Goal: Check status: Check status

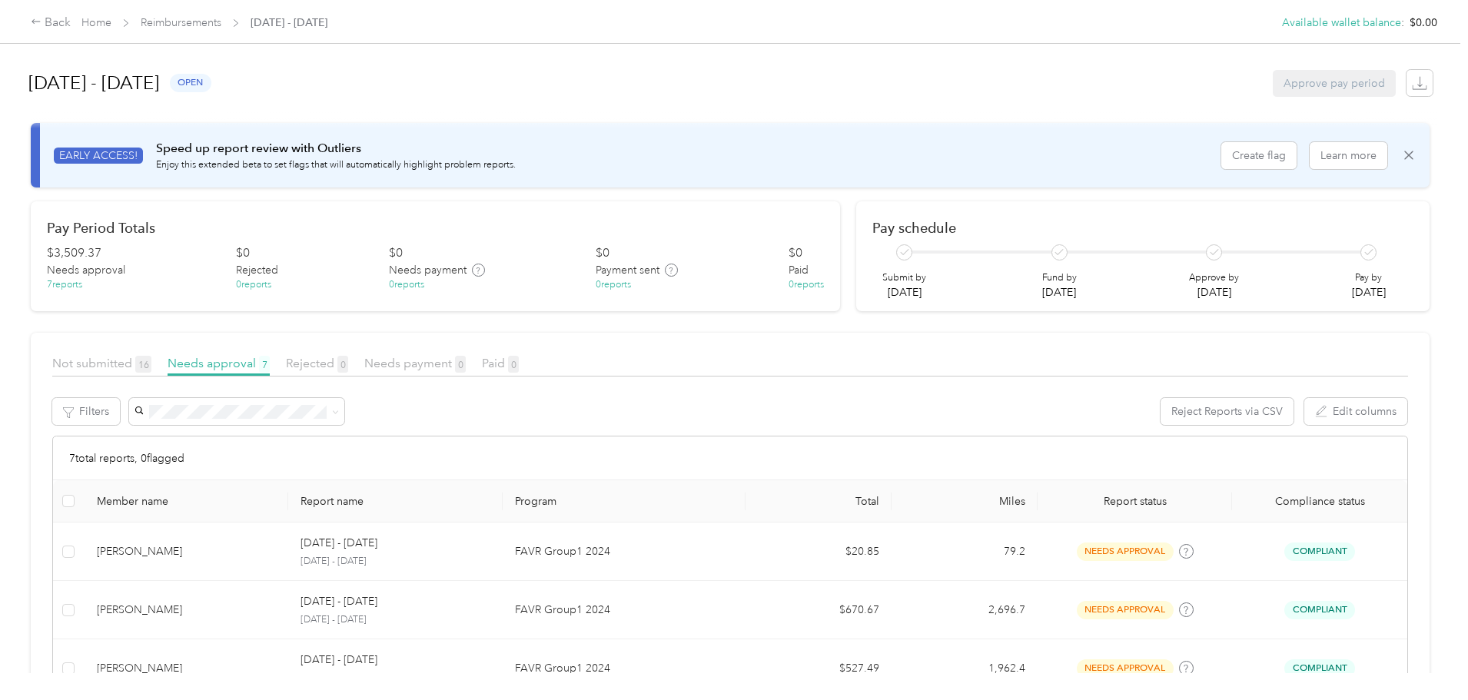
scroll to position [113, 0]
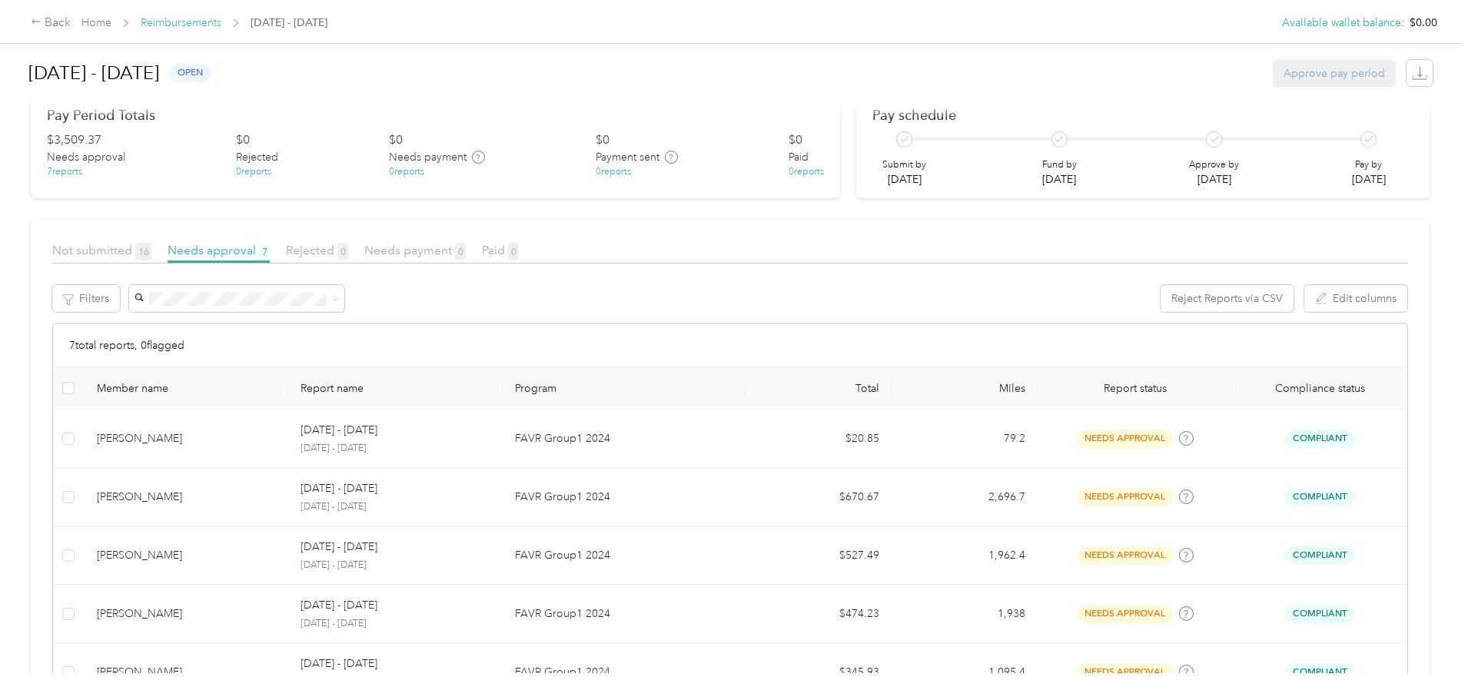
click at [221, 19] on span "Reimbursements" at bounding box center [181, 23] width 81 height 16
click at [221, 22] on link "Reimbursements" at bounding box center [181, 22] width 81 height 13
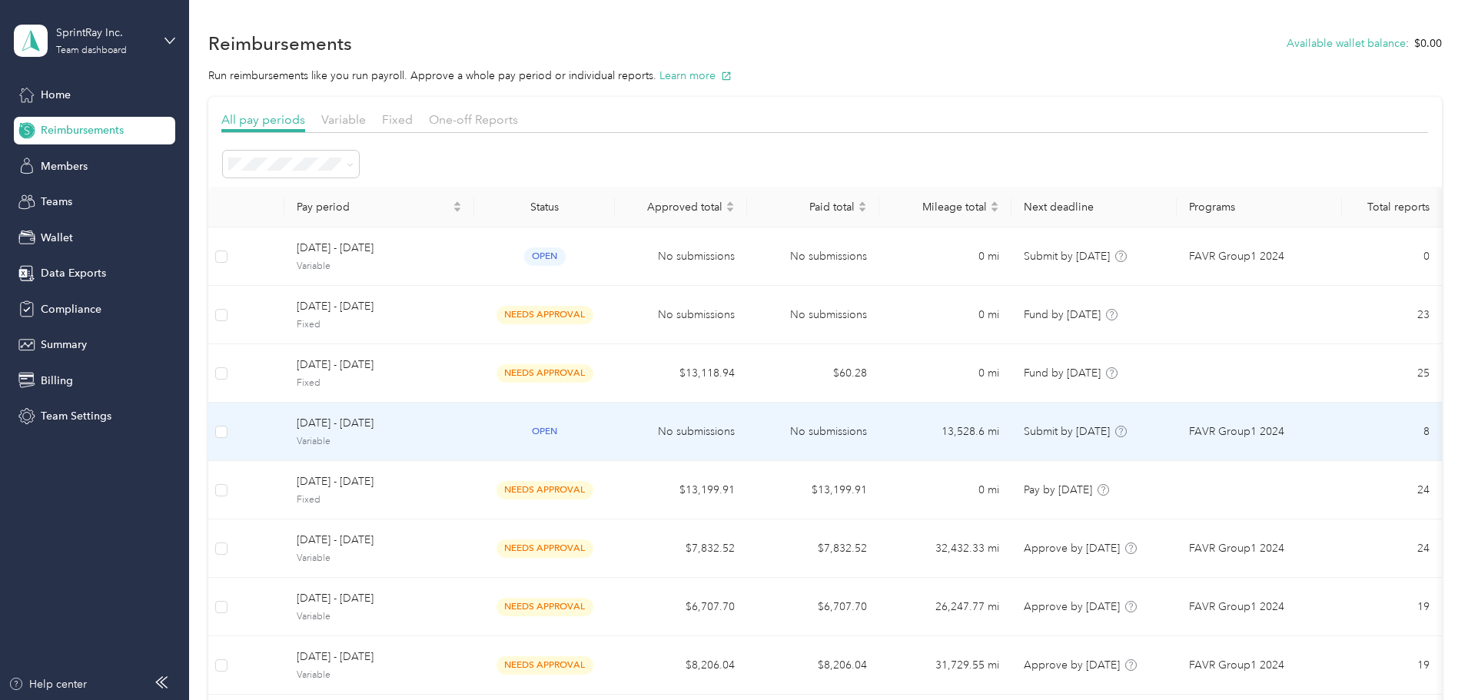
click at [462, 435] on span "Variable" at bounding box center [379, 442] width 165 height 14
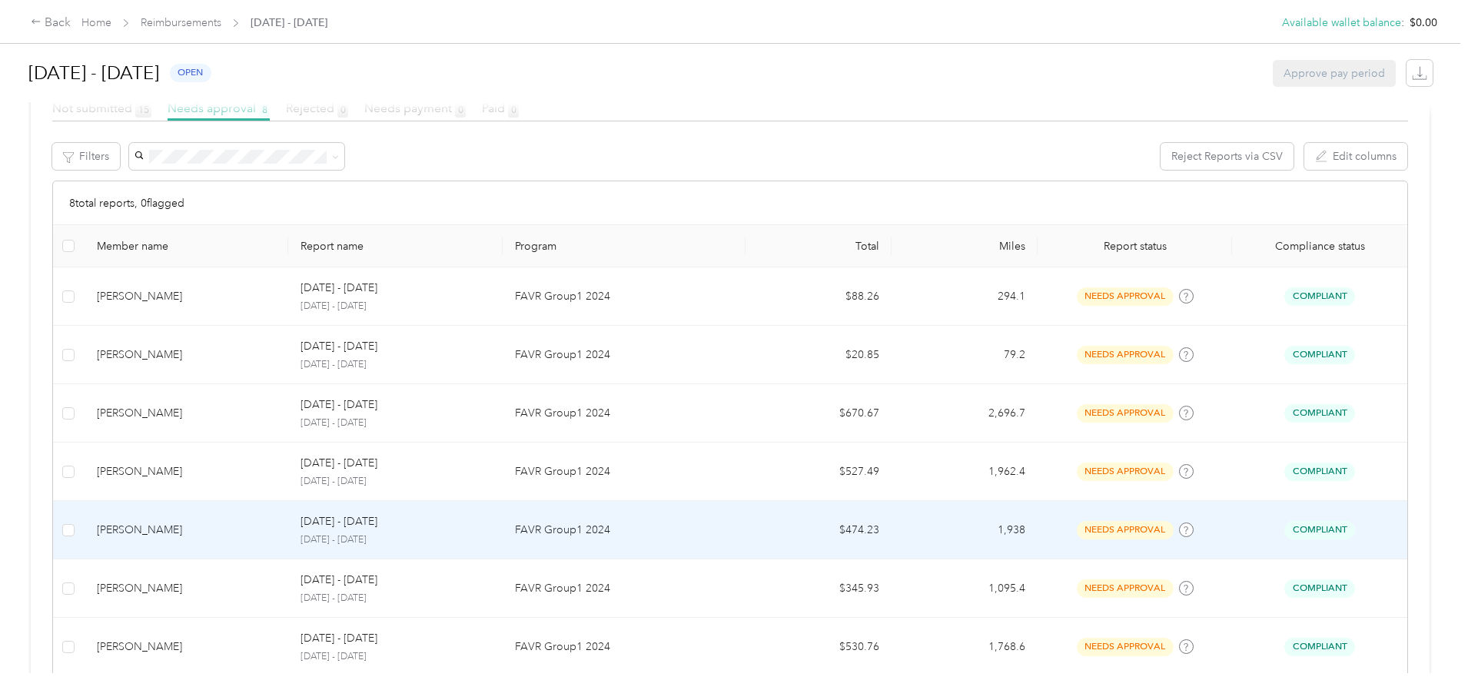
scroll to position [246, 0]
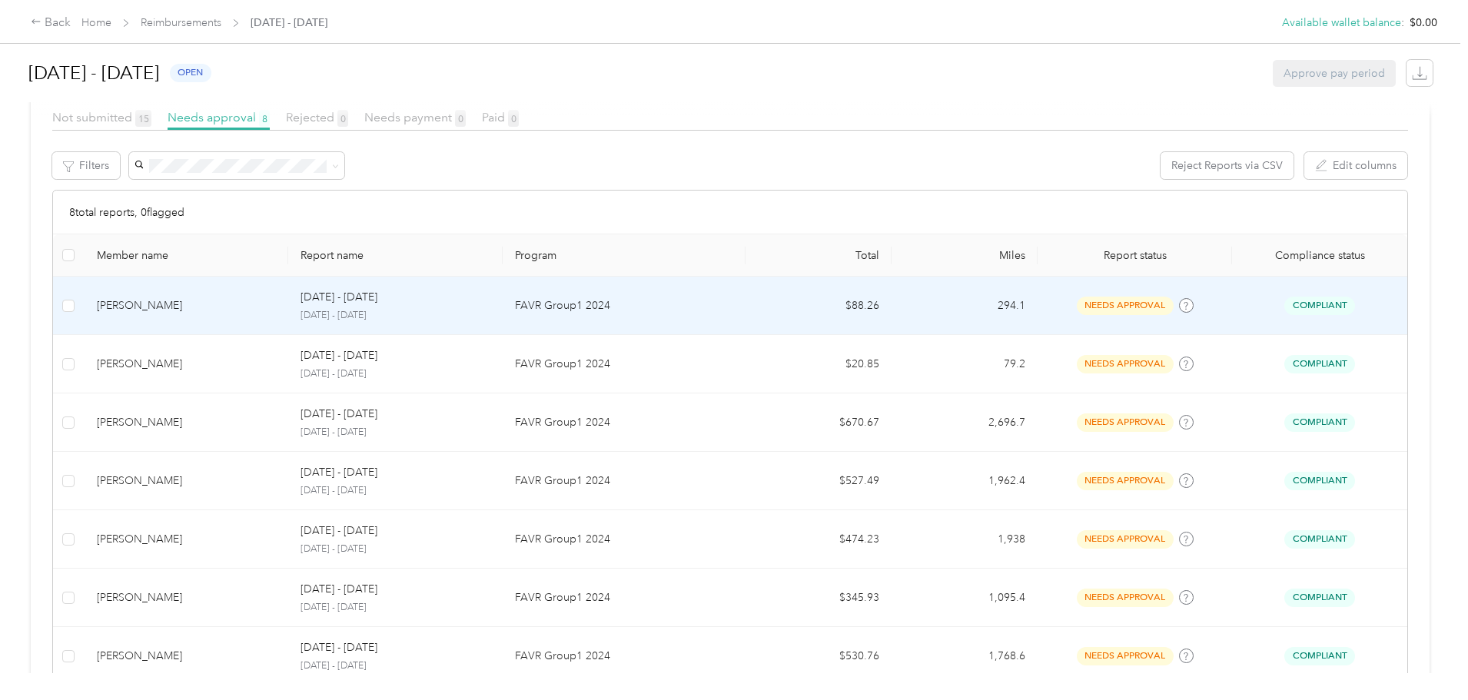
click at [270, 310] on div "[PERSON_NAME]" at bounding box center [187, 305] width 180 height 17
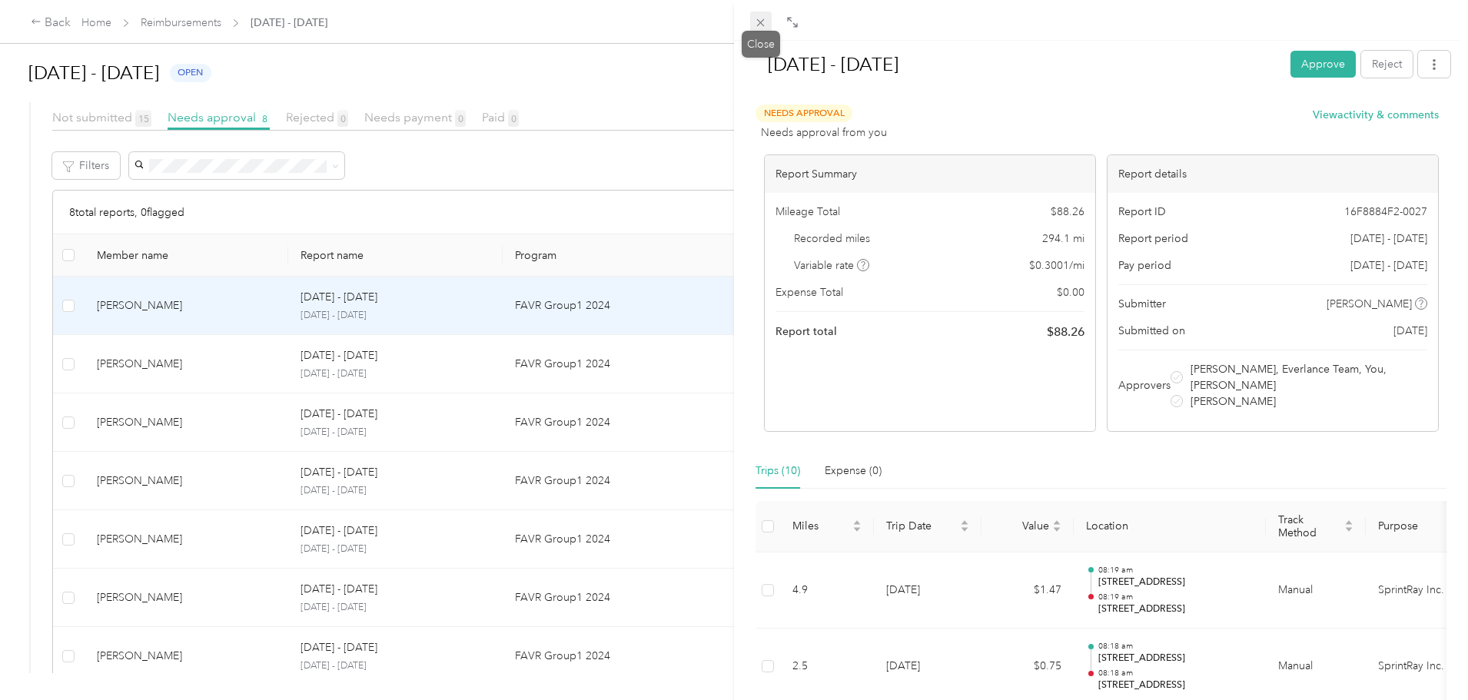
click at [759, 23] on icon at bounding box center [760, 22] width 13 height 13
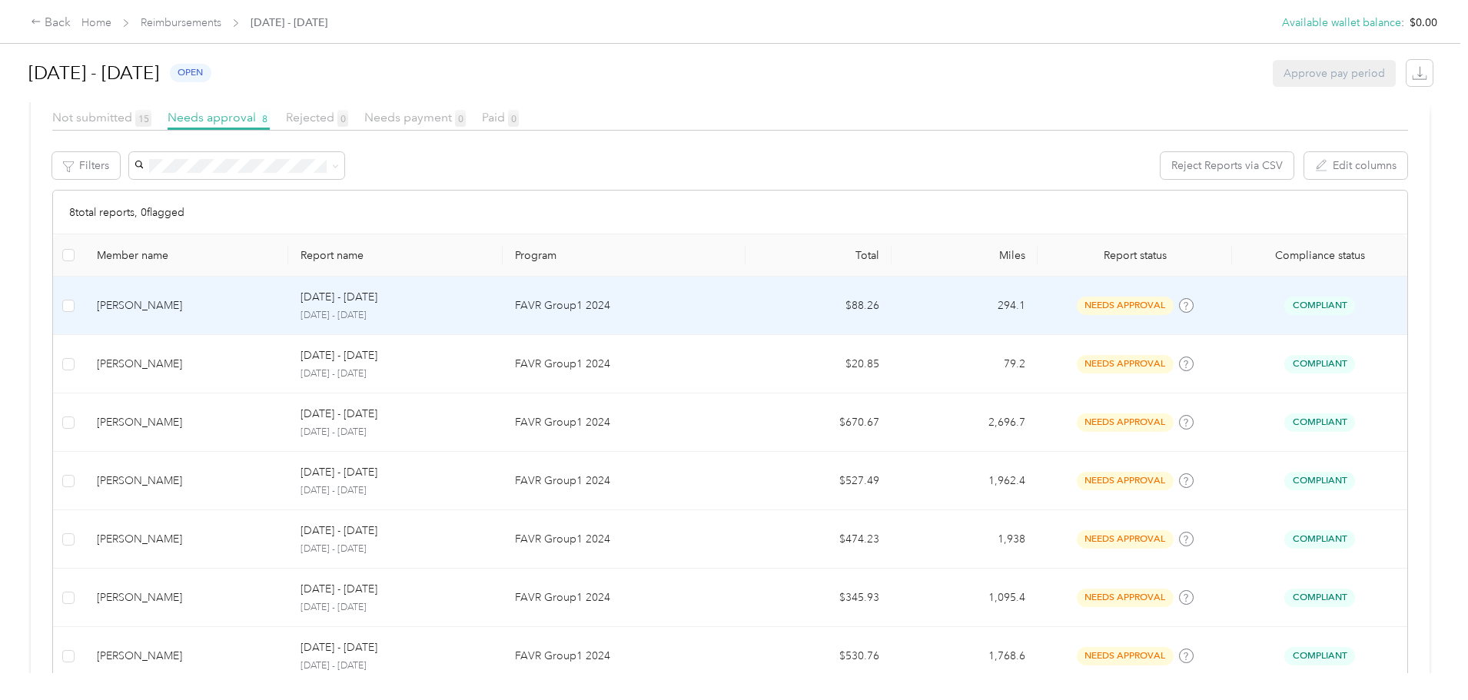
click at [289, 315] on td "[PERSON_NAME]" at bounding box center [187, 306] width 204 height 58
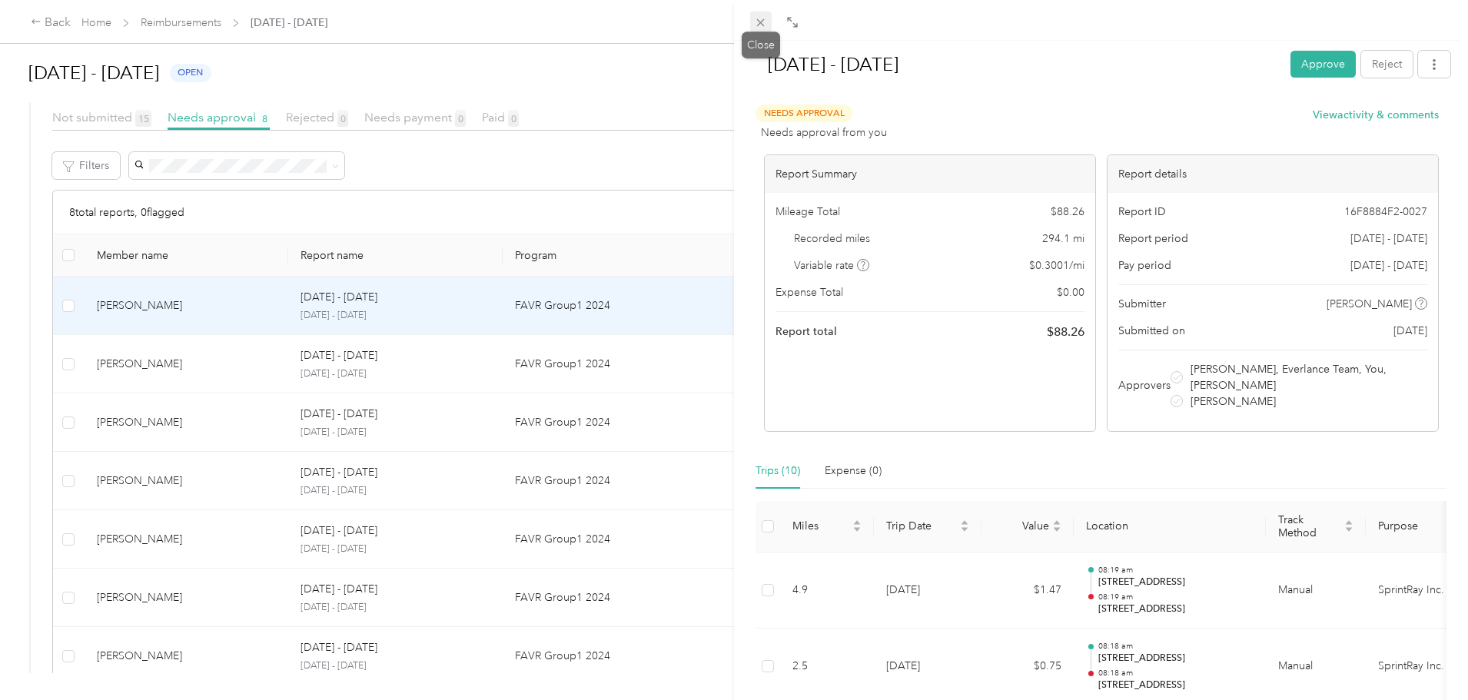
click at [754, 22] on icon at bounding box center [760, 22] width 13 height 13
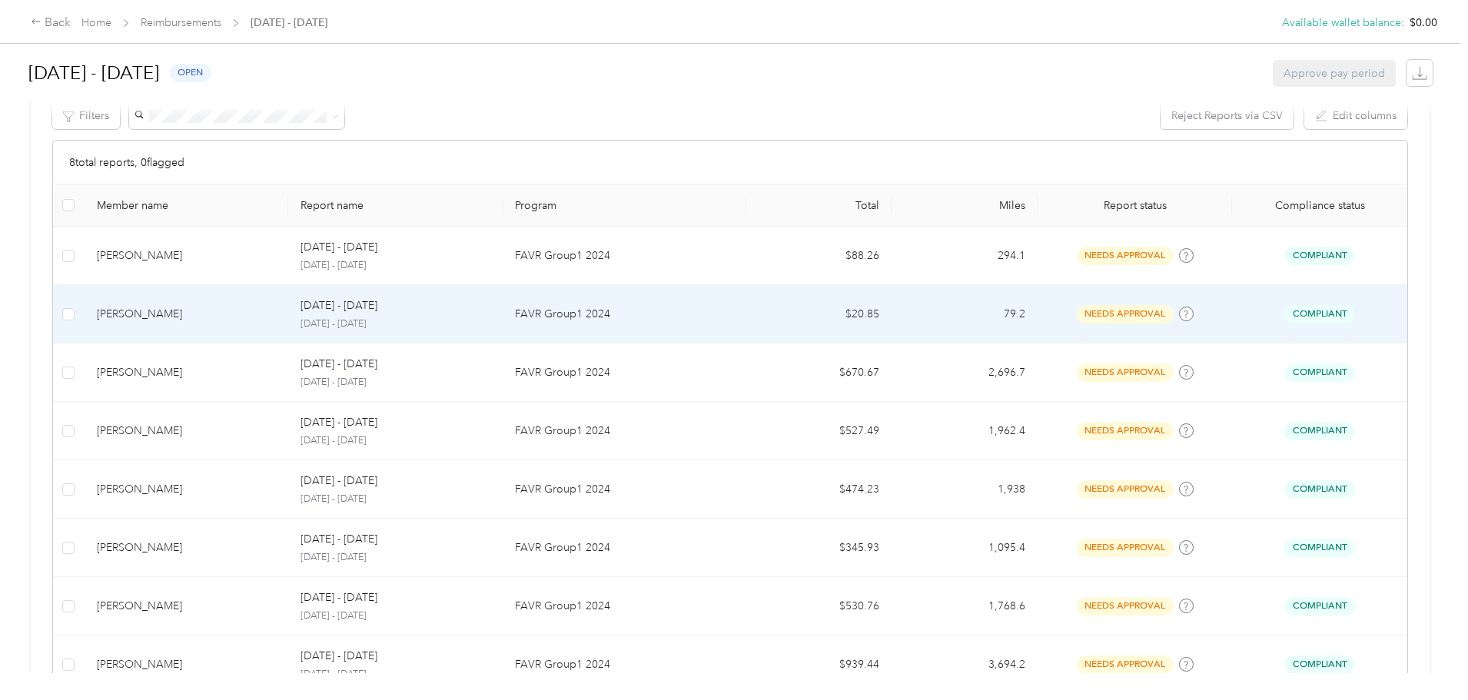
scroll to position [323, 0]
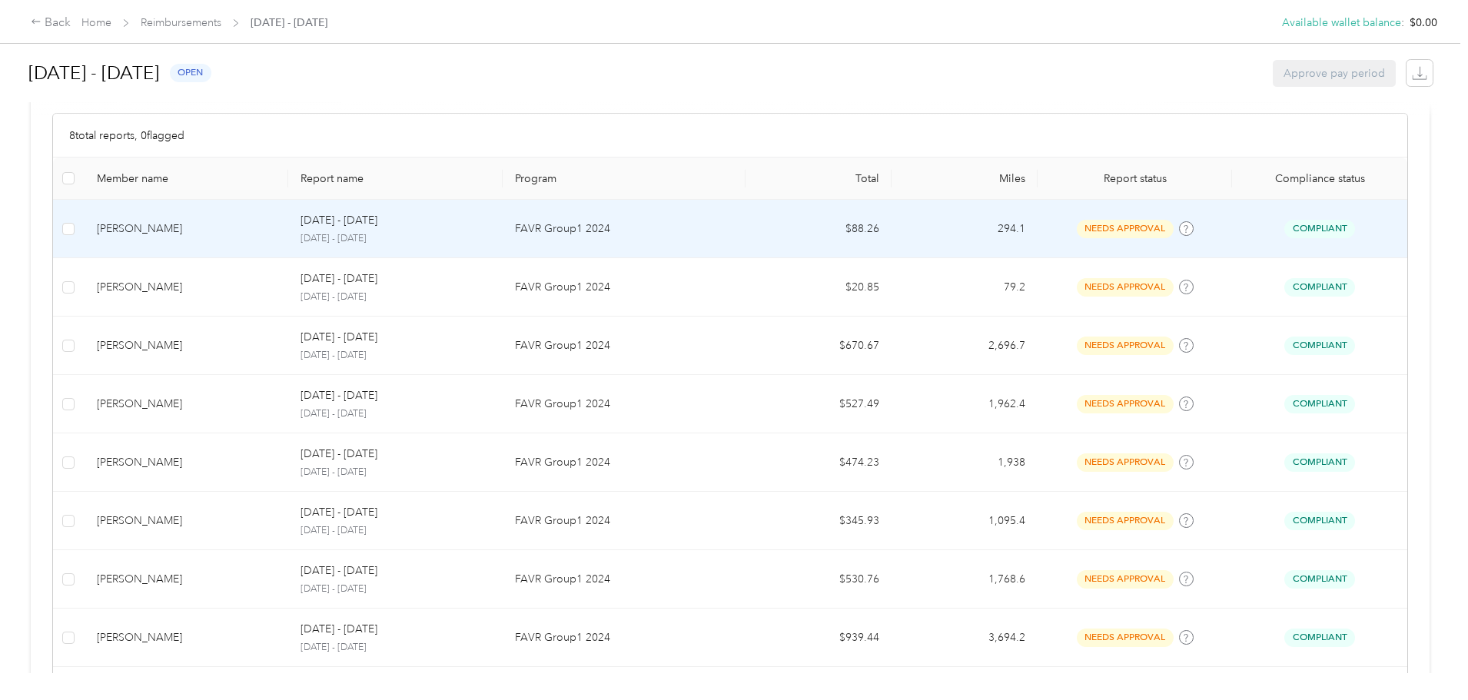
click at [277, 224] on div "[PERSON_NAME]" at bounding box center [187, 229] width 180 height 17
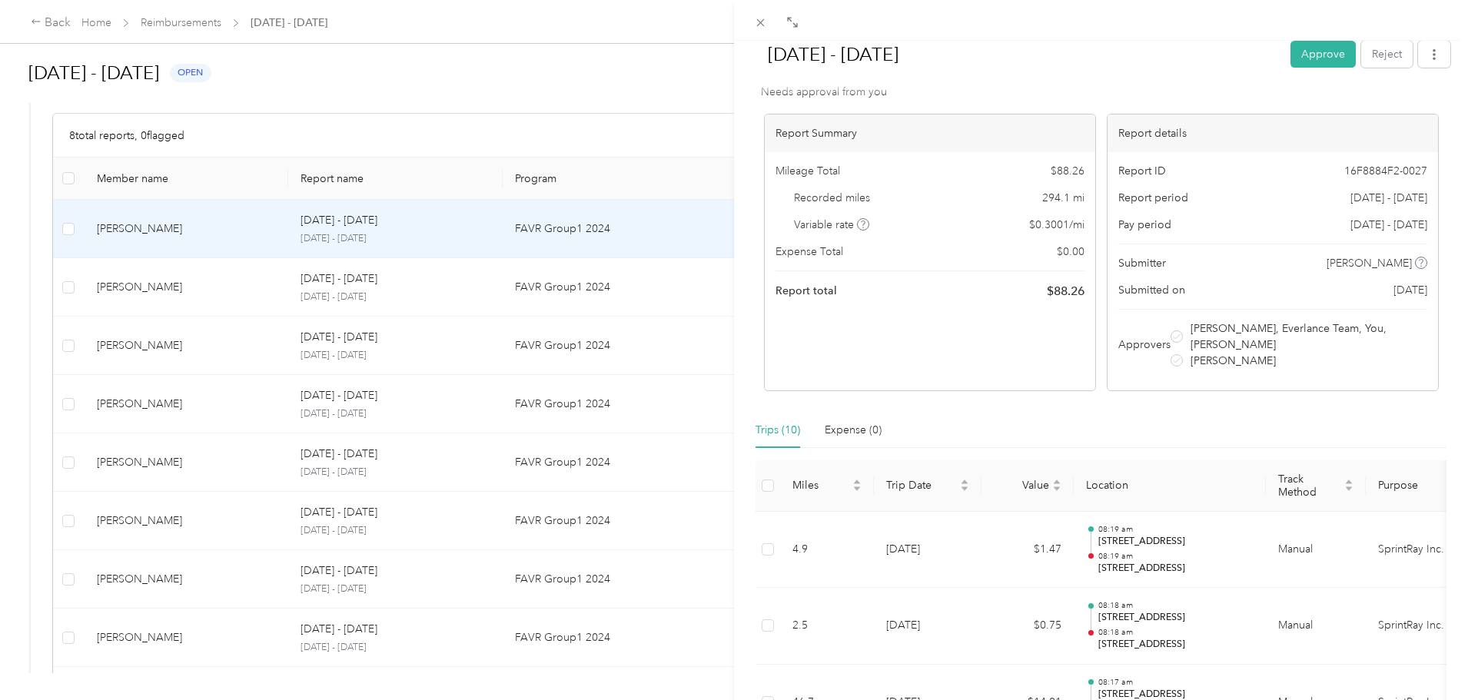
scroll to position [77, 0]
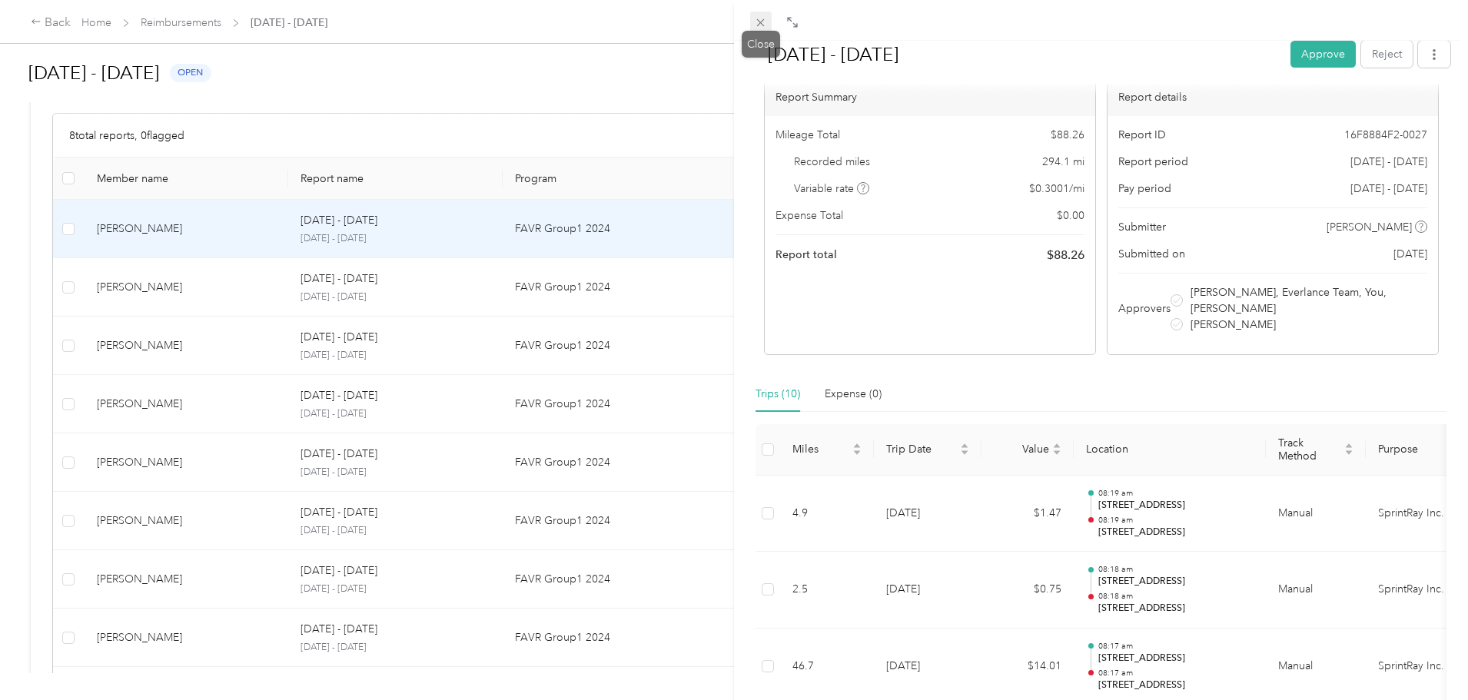
click at [760, 27] on icon at bounding box center [760, 22] width 13 height 13
